Goal: Navigation & Orientation: Find specific page/section

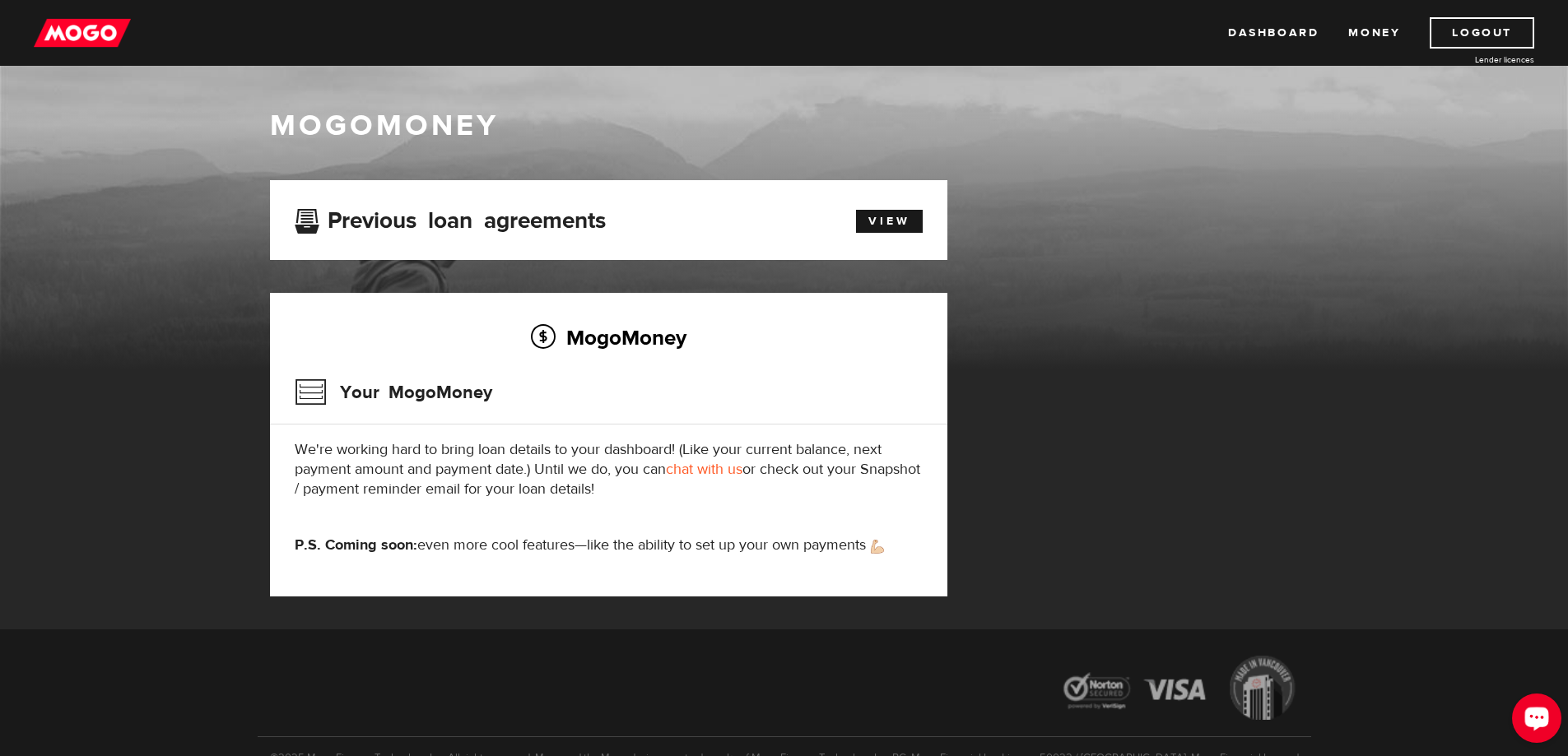
click at [1531, 720] on icon "Open LiveChat chat widget" at bounding box center [1537, 717] width 15 height 11
click at [1241, 29] on link "Dashboard" at bounding box center [1273, 33] width 90 height 31
click at [895, 227] on link "View" at bounding box center [889, 222] width 67 height 23
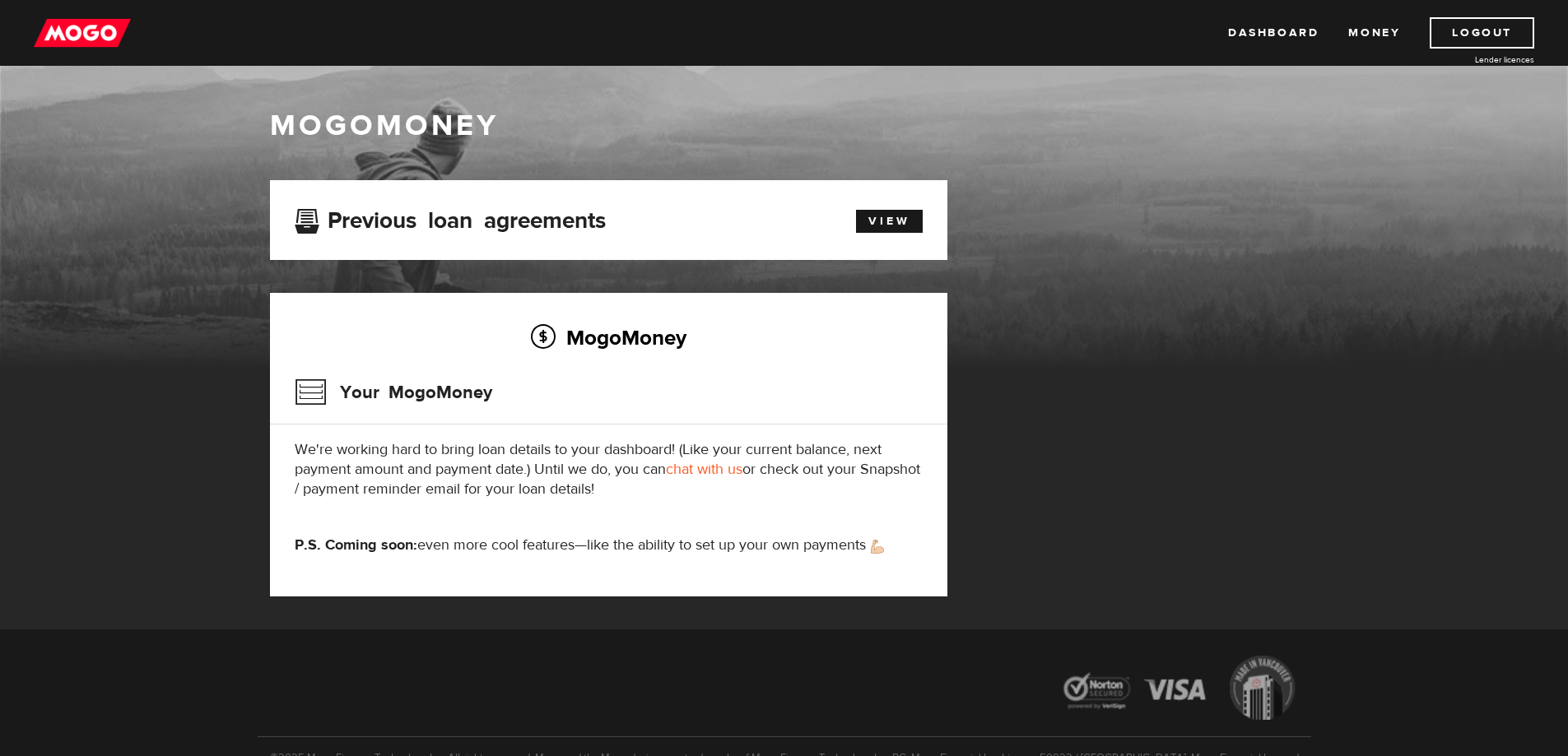
scroll to position [104, 0]
